Goal: Consume media (video, audio)

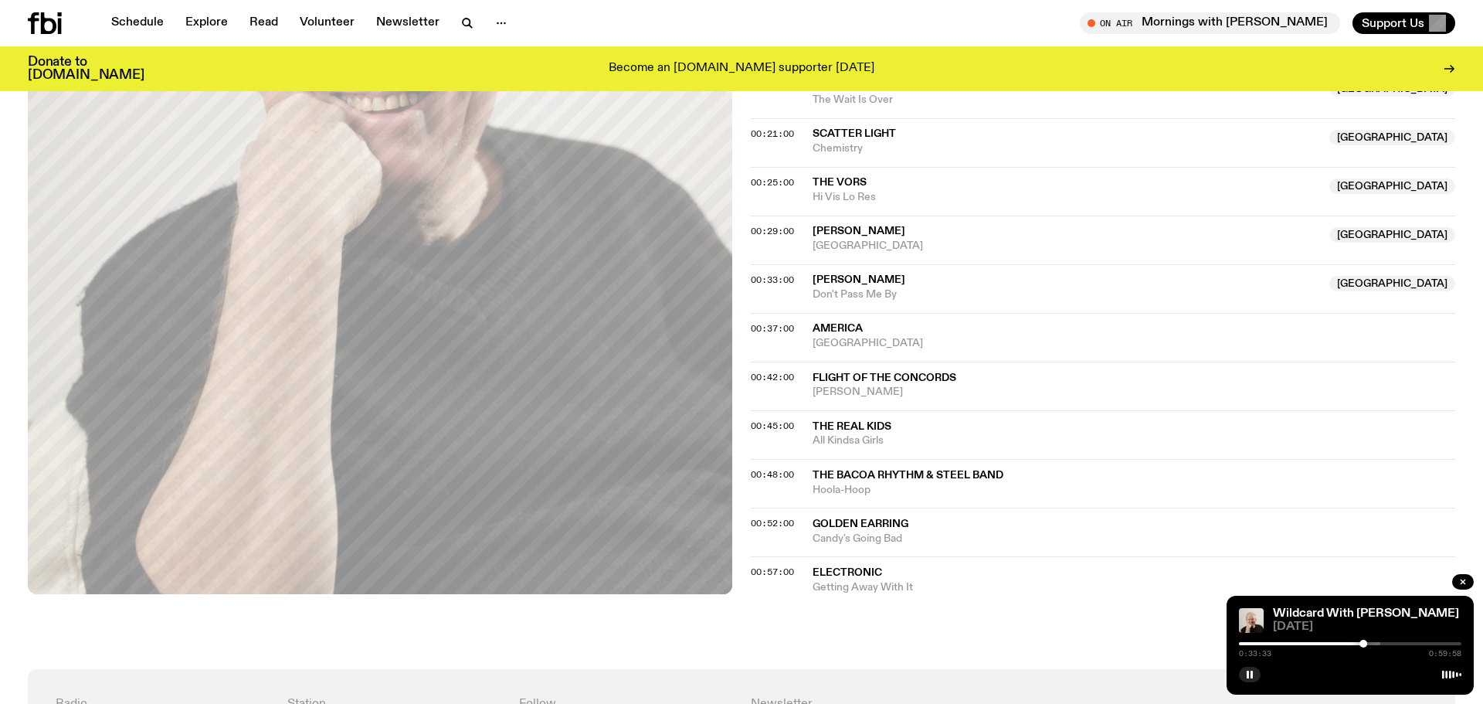
scroll to position [707, 0]
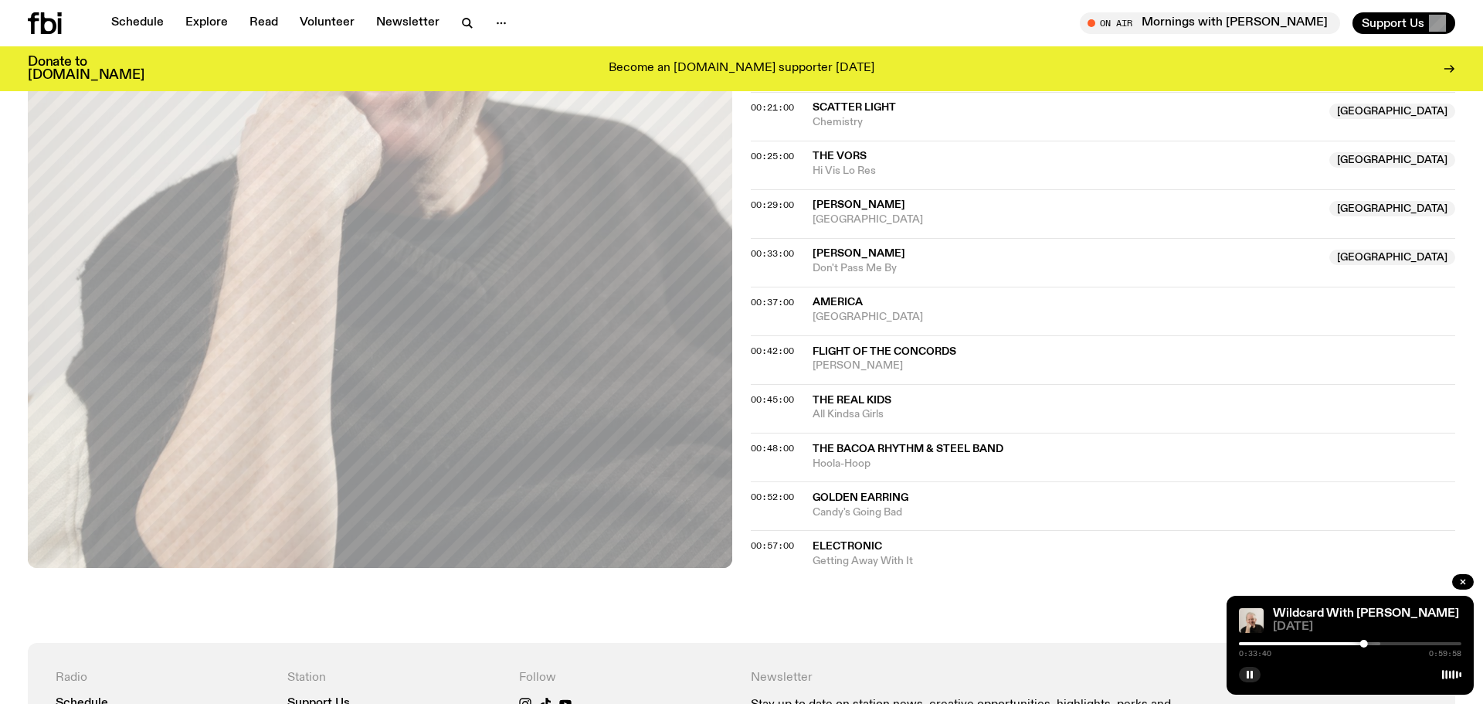
click at [858, 348] on span "Flight Of The Concords" at bounding box center [885, 351] width 144 height 11
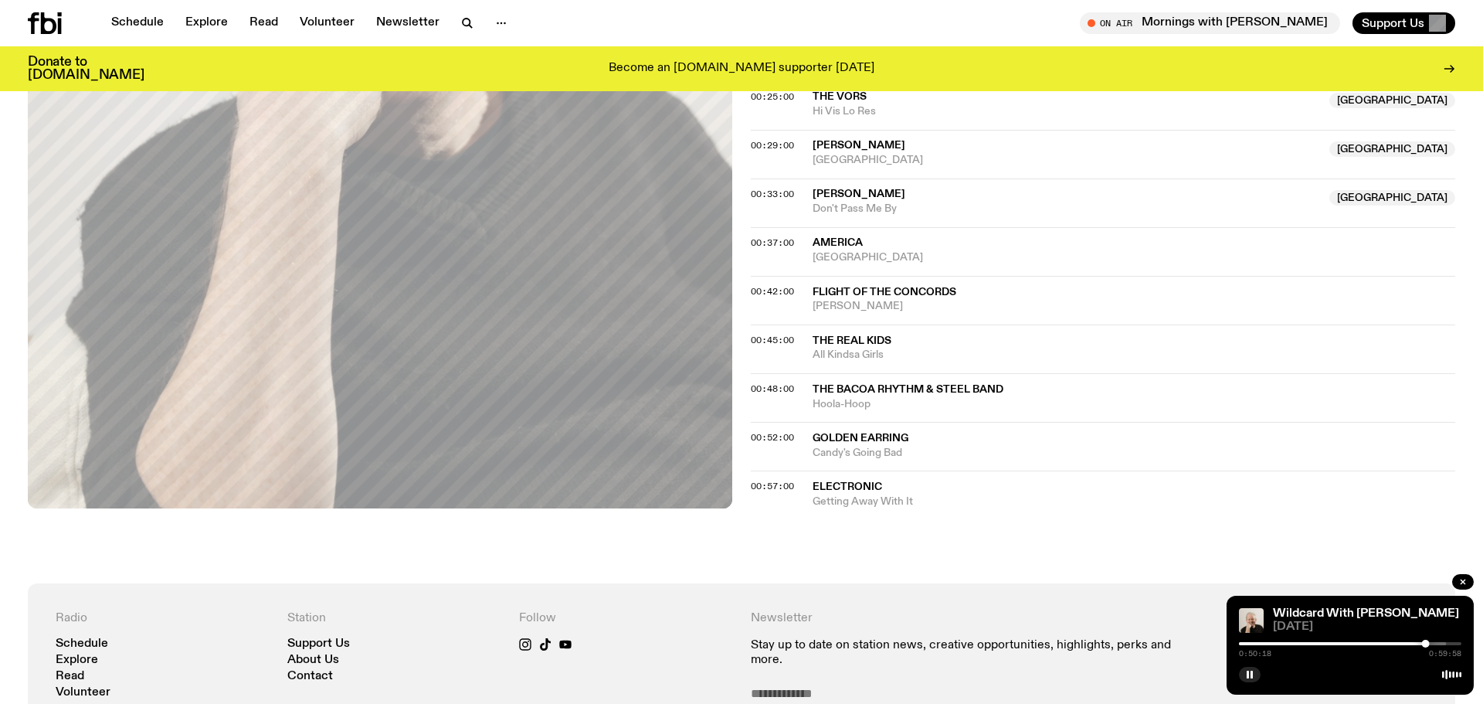
scroll to position [763, 0]
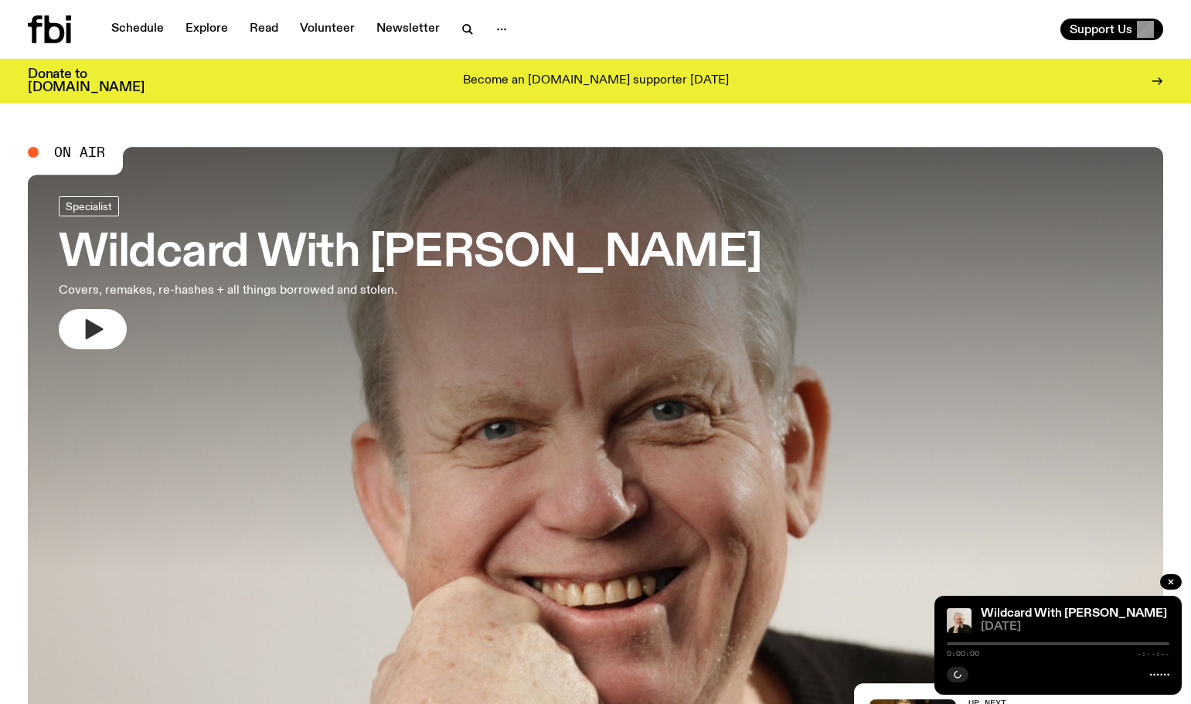
click at [88, 333] on icon "button" at bounding box center [95, 329] width 18 height 20
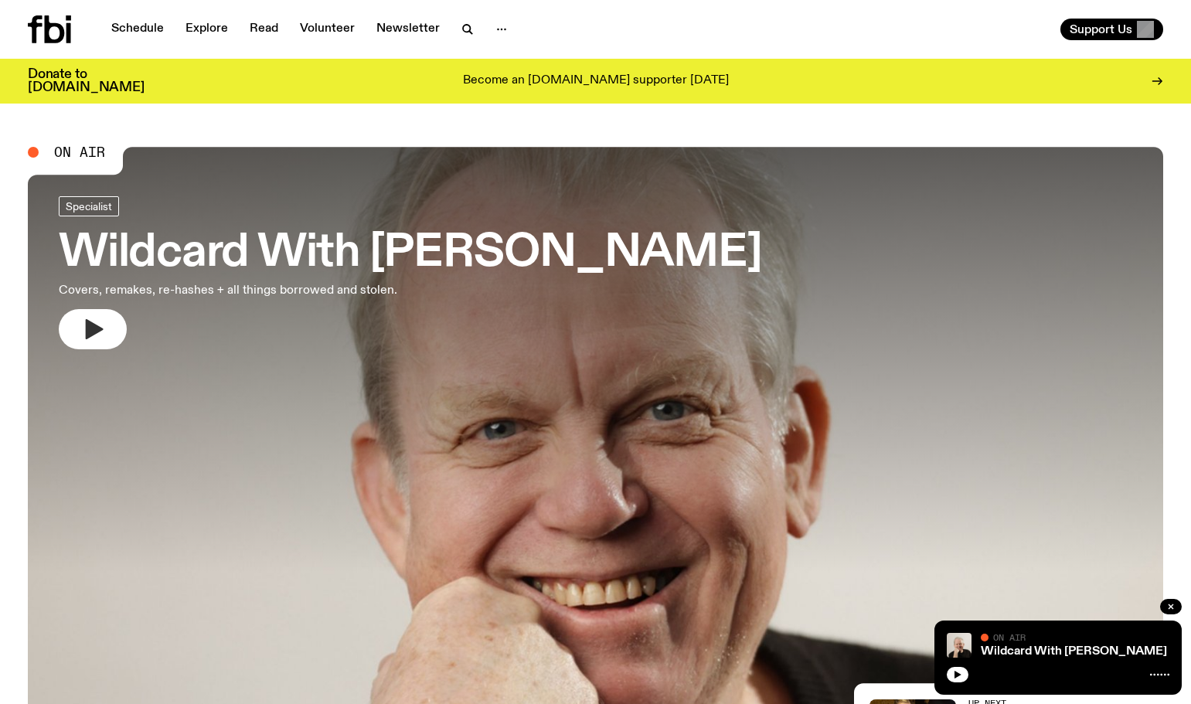
click at [96, 328] on icon "button" at bounding box center [95, 329] width 18 height 20
